Goal: Navigation & Orientation: Find specific page/section

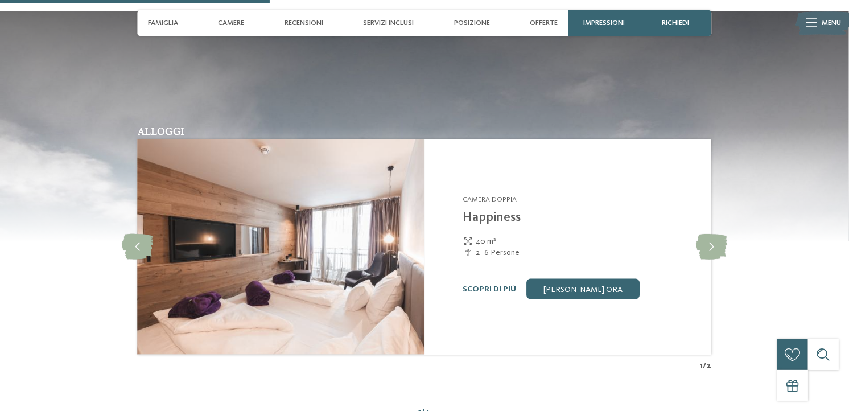
scroll to position [1184, 0]
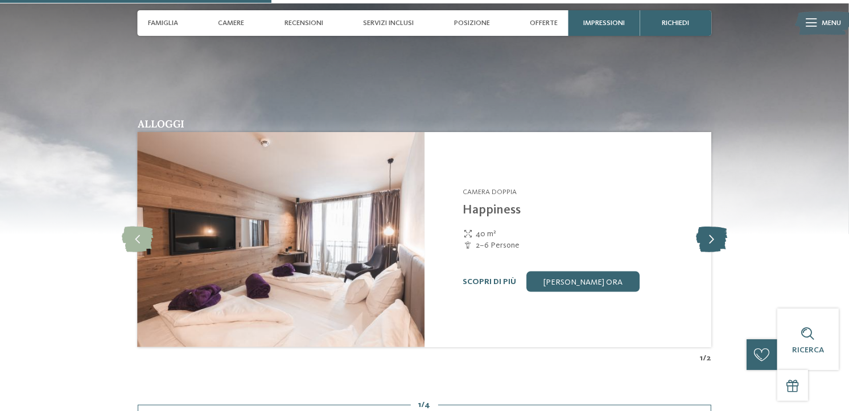
click at [714, 237] on icon at bounding box center [711, 239] width 31 height 26
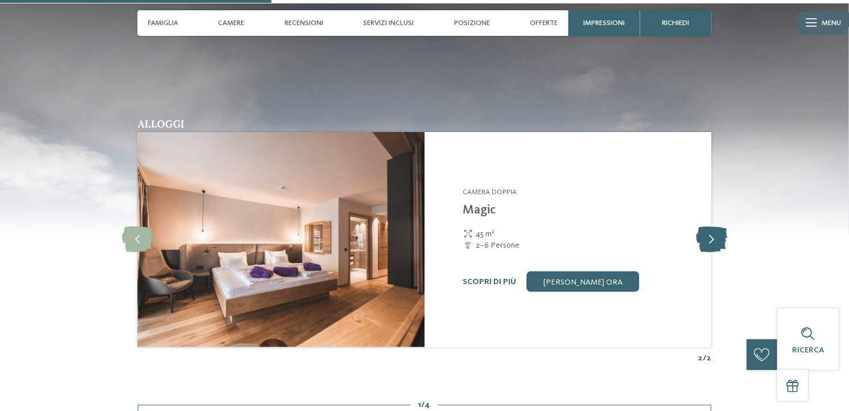
click at [714, 237] on icon at bounding box center [711, 239] width 31 height 26
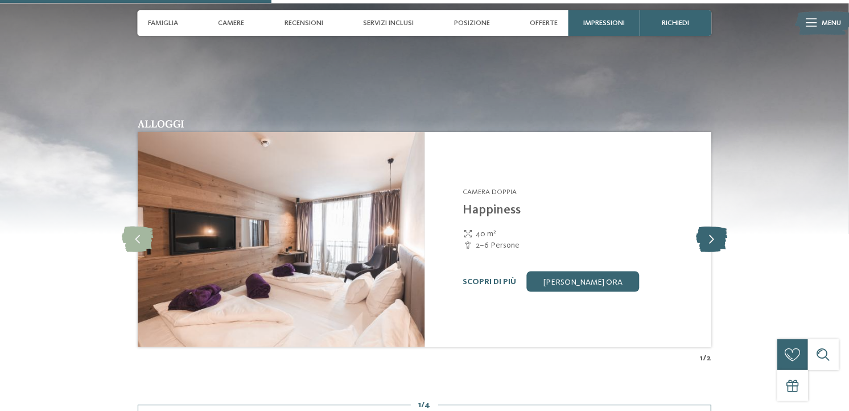
click at [714, 237] on icon at bounding box center [711, 239] width 31 height 26
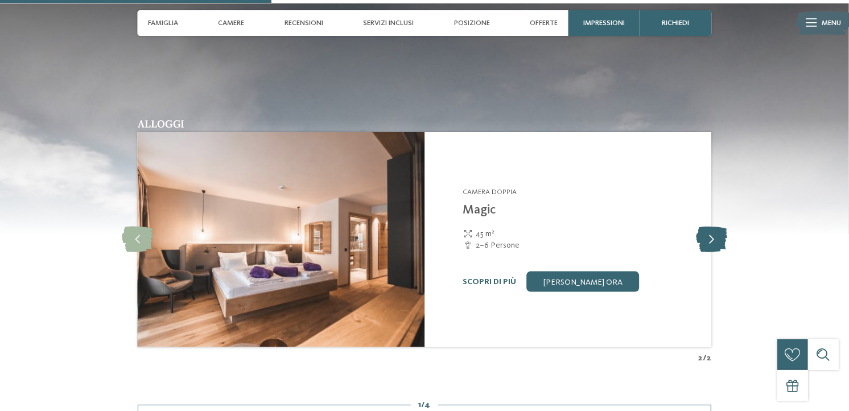
click at [714, 237] on icon at bounding box center [711, 239] width 31 height 26
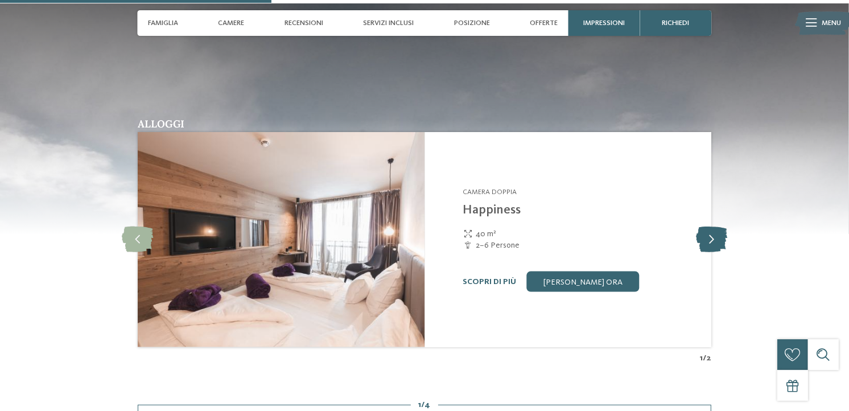
click at [714, 237] on icon at bounding box center [711, 239] width 31 height 26
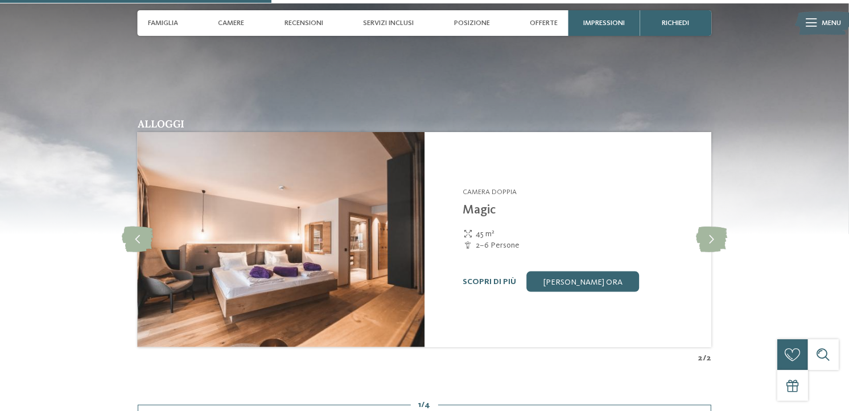
click at [382, 243] on img at bounding box center [281, 239] width 287 height 215
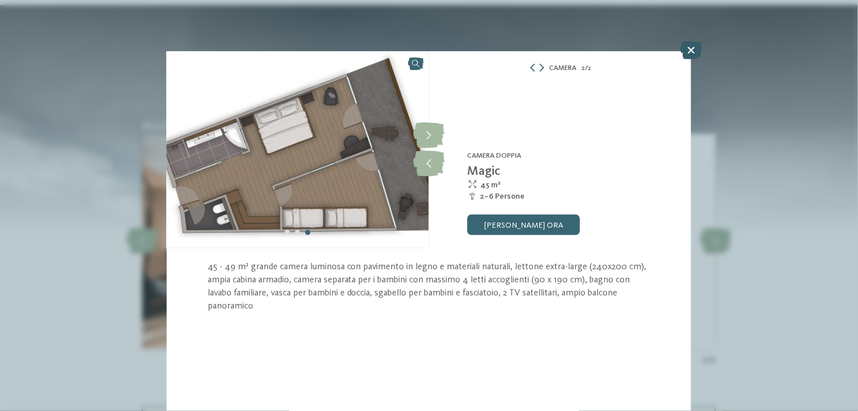
click at [684, 51] on icon at bounding box center [691, 50] width 22 height 18
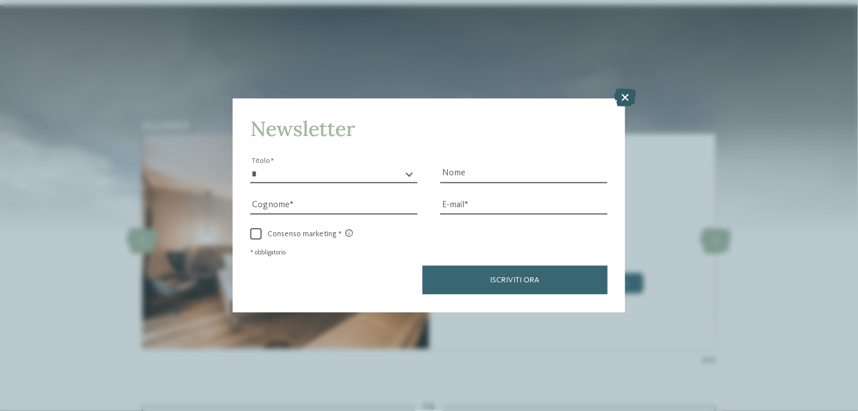
click at [626, 94] on icon at bounding box center [625, 98] width 22 height 18
